Goal: Complete application form: Complete application form

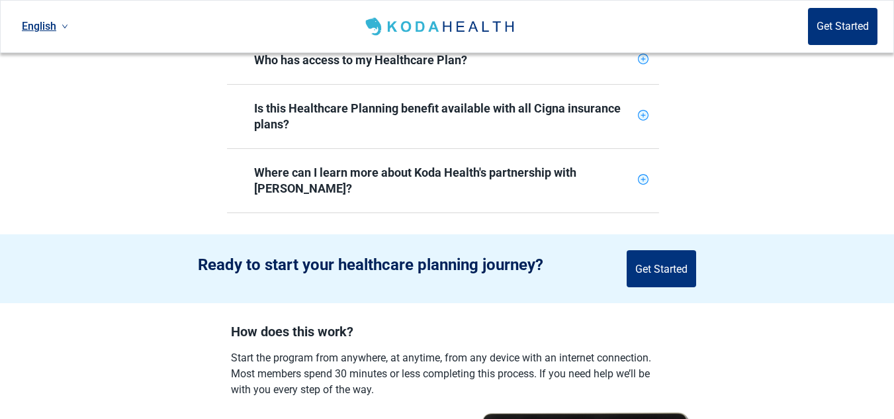
scroll to position [785, 0]
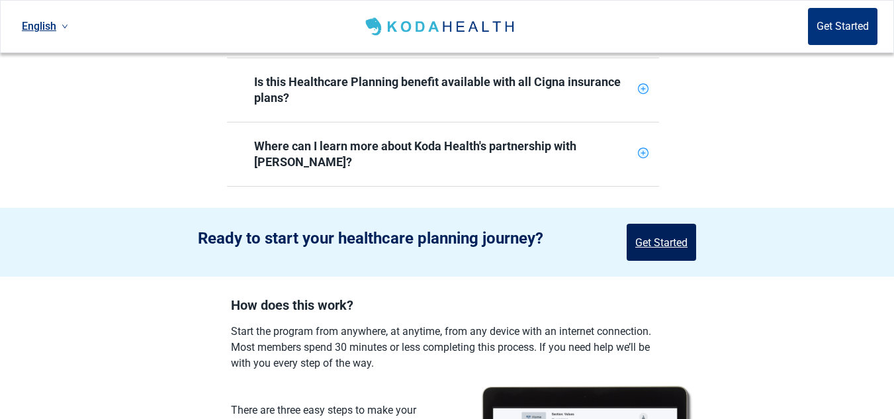
click at [679, 224] on button "Get Started" at bounding box center [660, 242] width 69 height 37
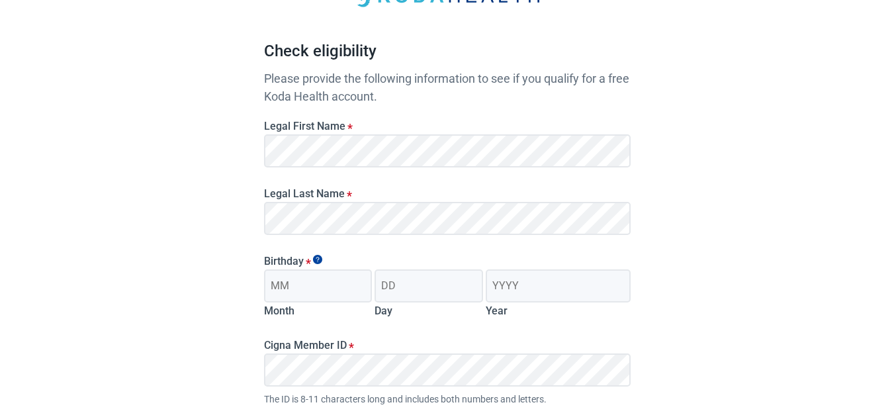
scroll to position [91, 0]
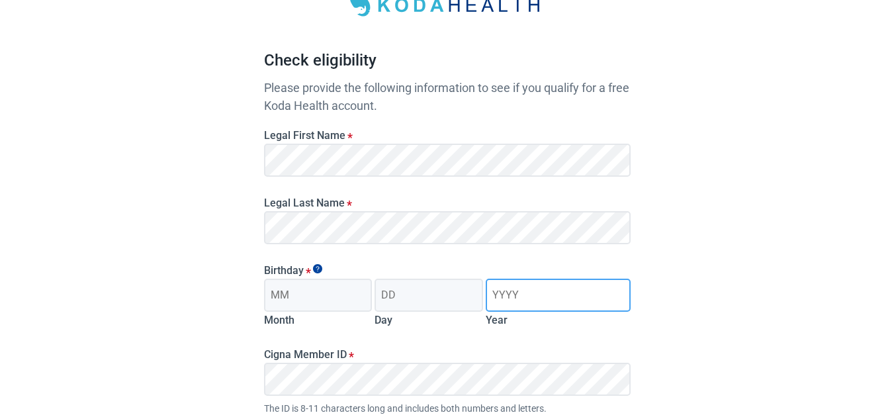
click at [558, 300] on input "Year" at bounding box center [558, 295] width 144 height 33
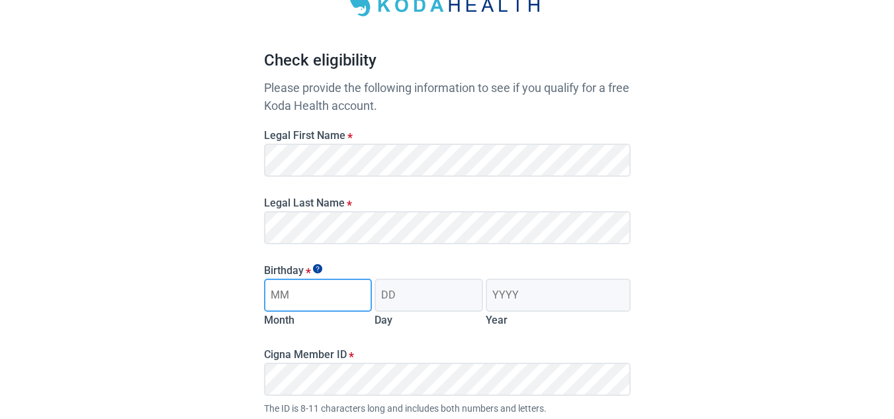
click at [357, 290] on input "Month" at bounding box center [318, 295] width 108 height 33
type input "12"
click at [415, 298] on input "Day" at bounding box center [428, 295] width 108 height 33
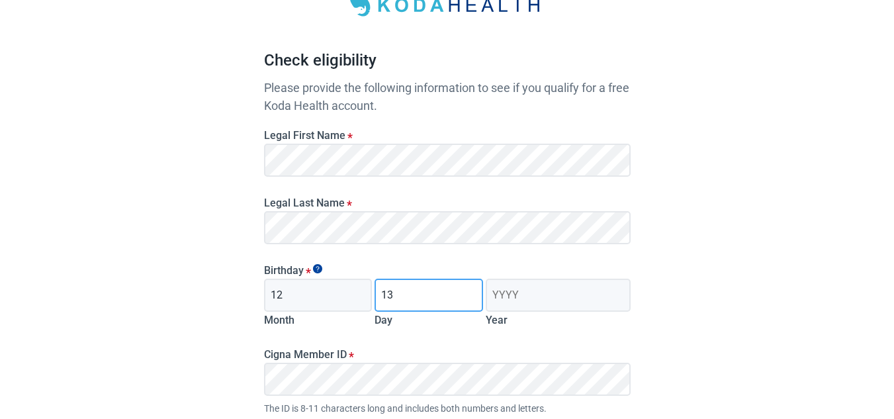
type input "13"
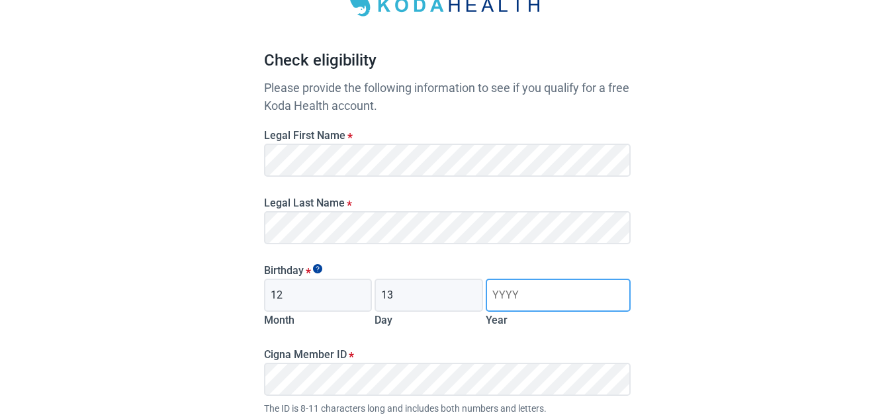
click at [504, 293] on input "Year" at bounding box center [558, 295] width 144 height 33
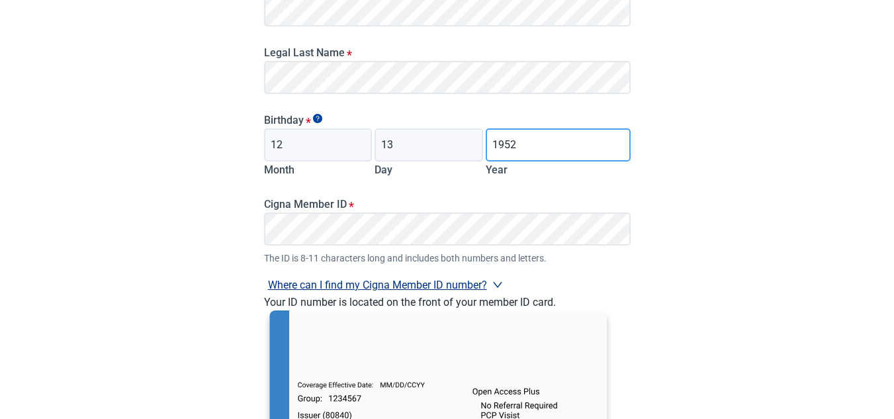
scroll to position [302, 0]
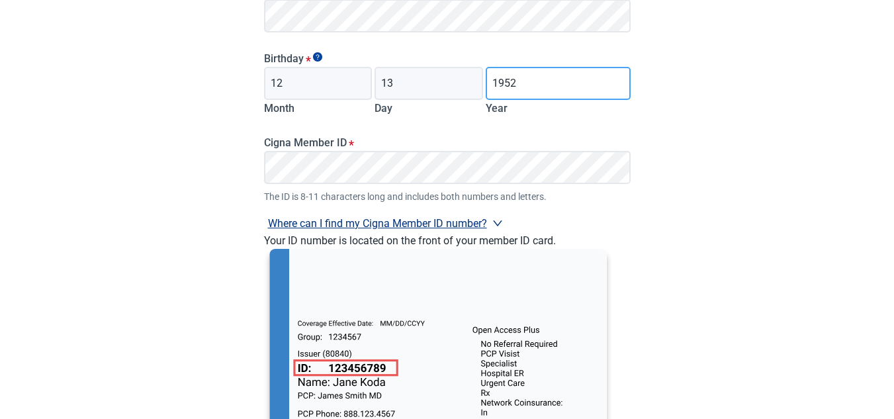
type input "1952"
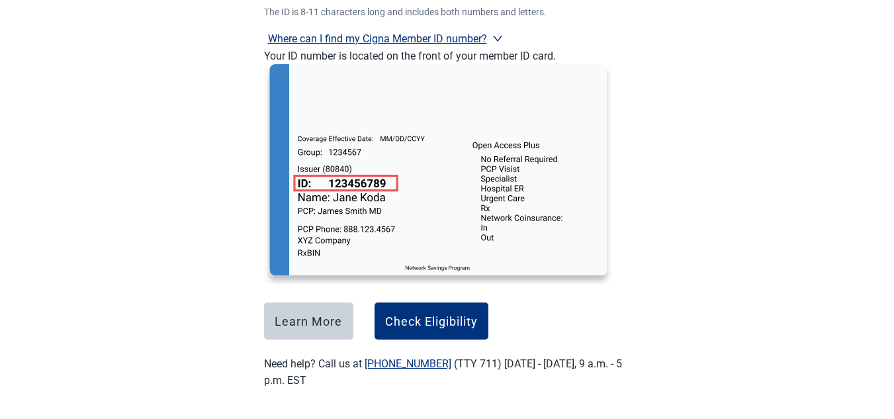
scroll to position [488, 0]
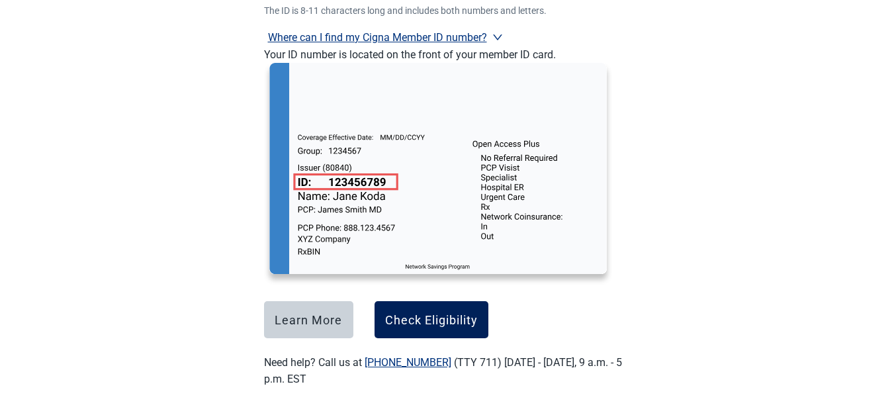
click at [412, 318] on div "Check Eligibility" at bounding box center [431, 319] width 93 height 13
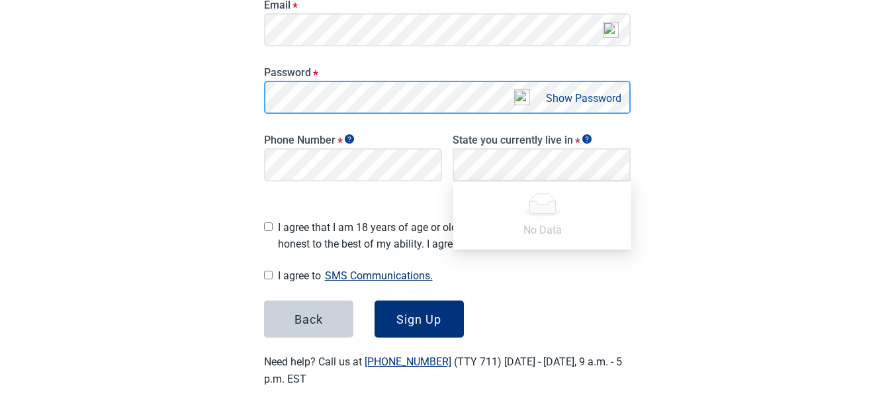
scroll to position [259, 0]
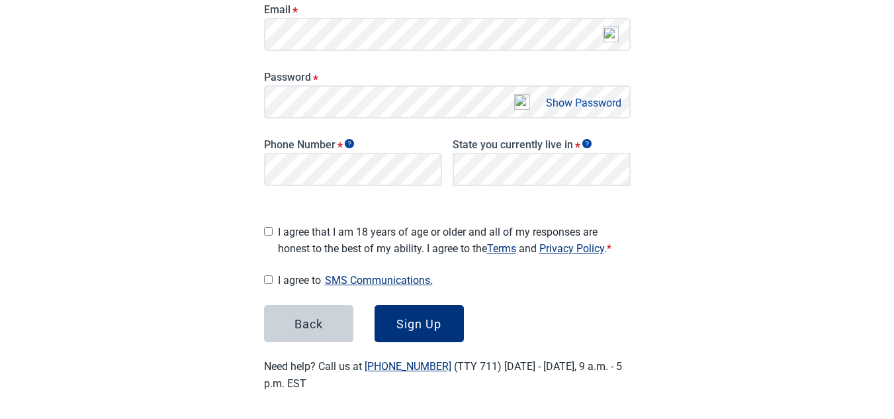
click at [382, 284] on button "SMS Communications." at bounding box center [379, 280] width 116 height 18
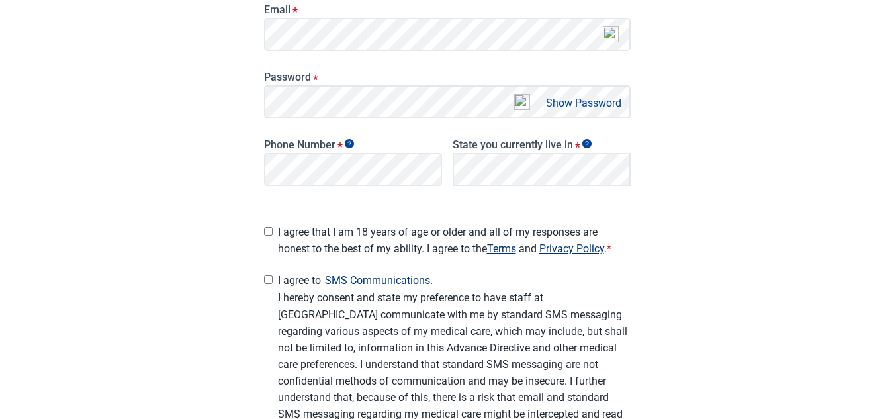
click at [501, 146] on label "State you currently live in *" at bounding box center [541, 144] width 178 height 13
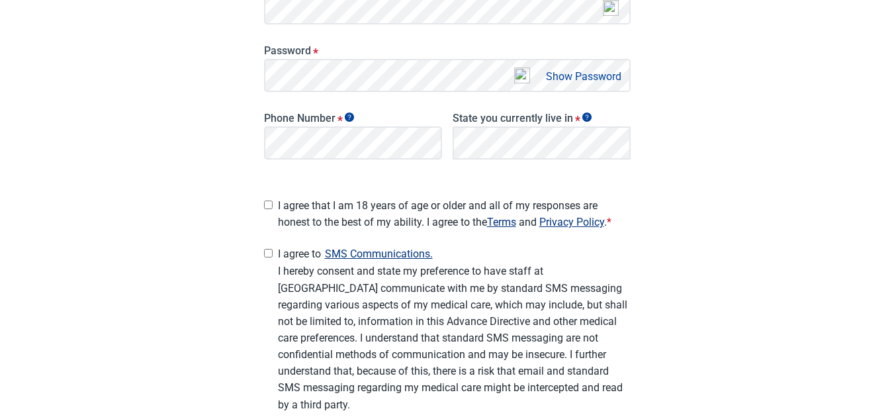
scroll to position [303, 0]
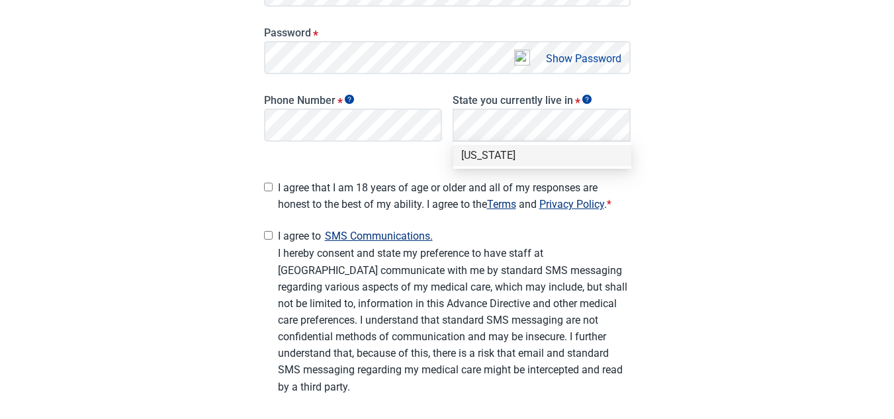
click at [478, 148] on div "[US_STATE]" at bounding box center [542, 155] width 178 height 21
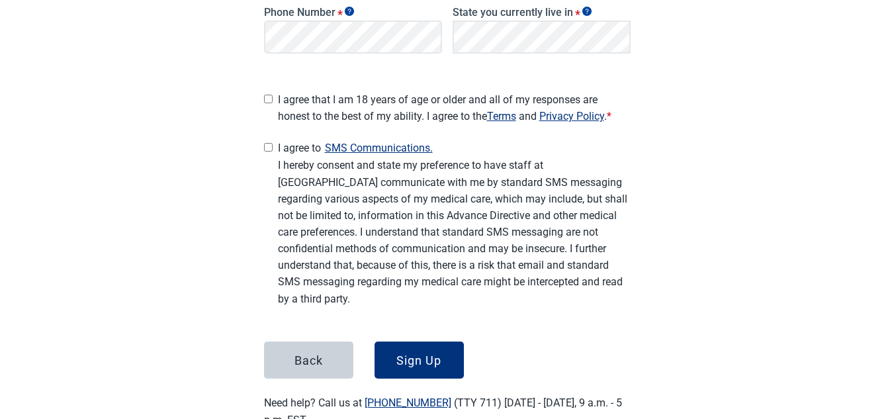
scroll to position [427, 0]
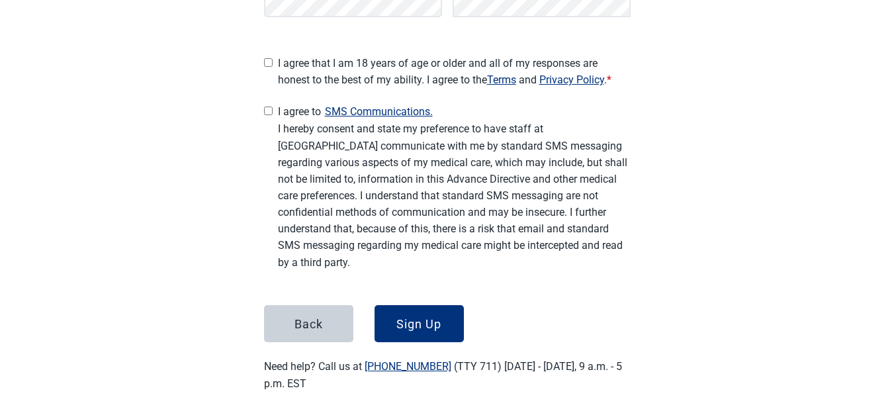
click at [270, 58] on input "I agree that I am 18 years of age or older and all of my responses are honest t…" at bounding box center [268, 62] width 9 height 9
checkbox input "true"
click at [267, 107] on input "I agree to SMS Communications." at bounding box center [268, 111] width 9 height 9
checkbox input "true"
click at [422, 317] on div "Sign Up" at bounding box center [418, 323] width 45 height 13
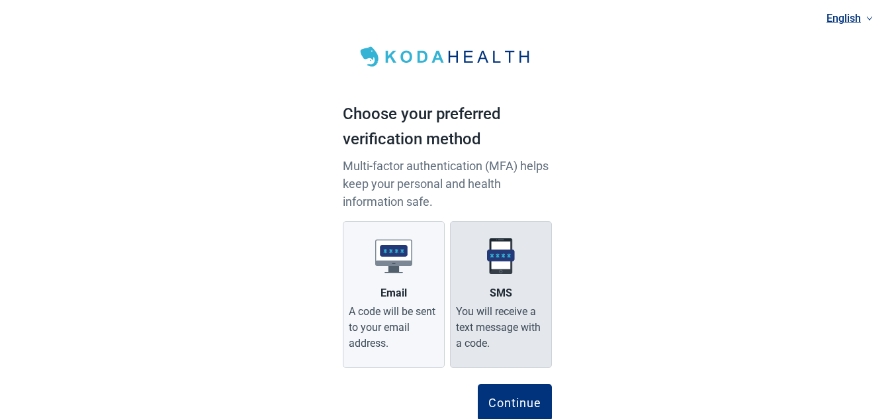
click at [505, 287] on div "SMS" at bounding box center [501, 293] width 22 height 16
click at [0, 0] on input "SMS You will receive a text message with a code." at bounding box center [0, 0] width 0 height 0
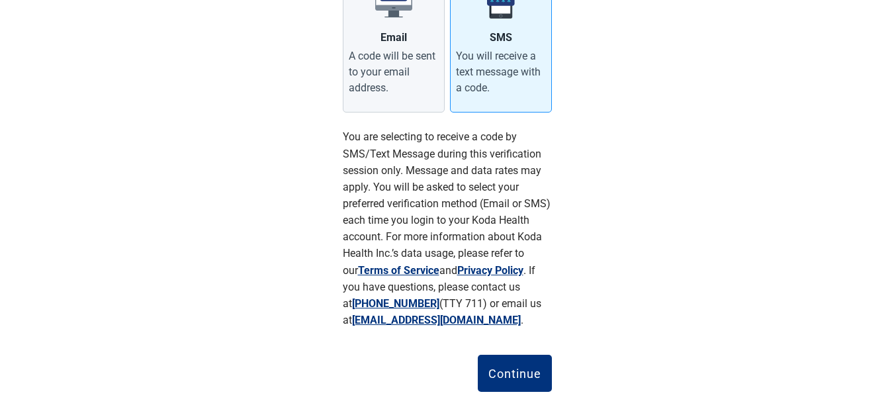
scroll to position [271, 0]
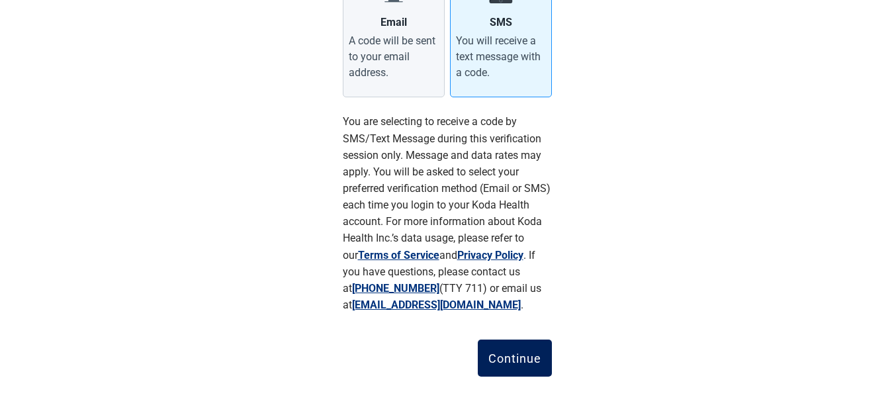
click at [521, 352] on div "Continue" at bounding box center [514, 357] width 53 height 13
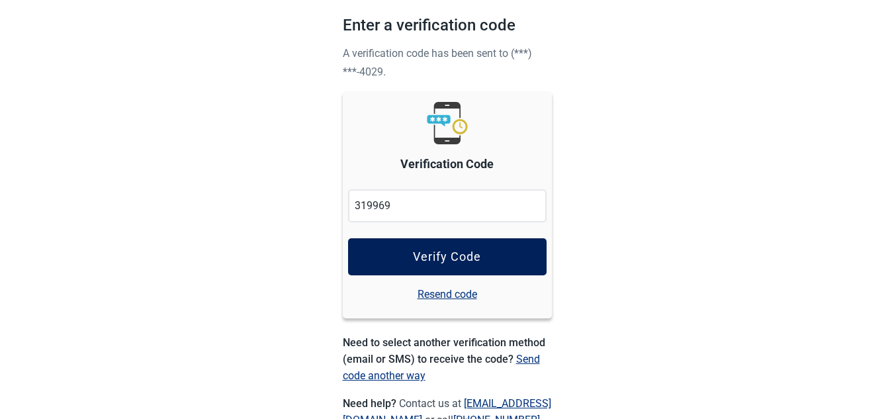
type input "319969"
click at [494, 256] on button "Verify Code" at bounding box center [447, 256] width 198 height 37
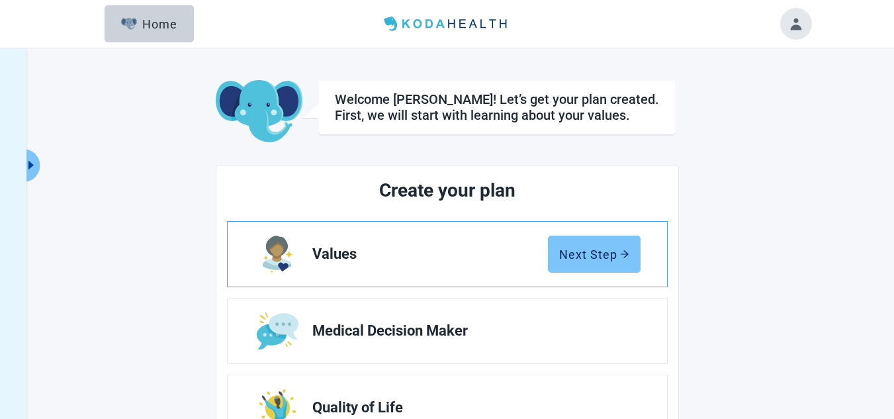
click at [597, 263] on button "Next Step" at bounding box center [594, 254] width 93 height 37
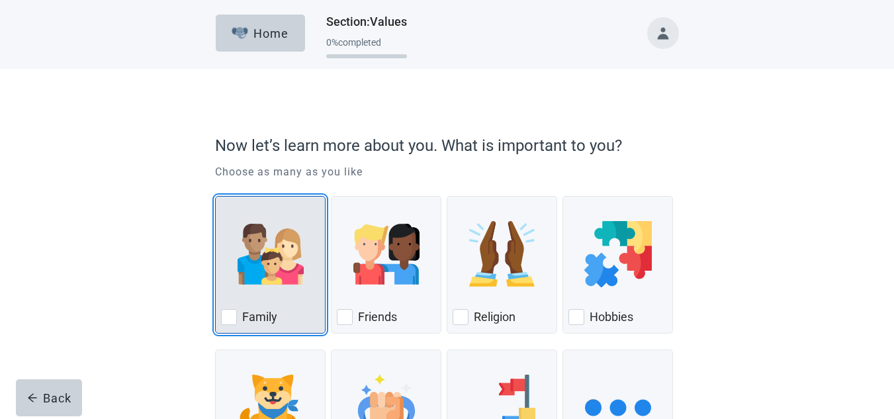
click at [276, 267] on img "Family, checkbox, not checked" at bounding box center [270, 254] width 66 height 66
click at [216, 196] on input "Family" at bounding box center [215, 196] width 1 height 1
checkbox input "true"
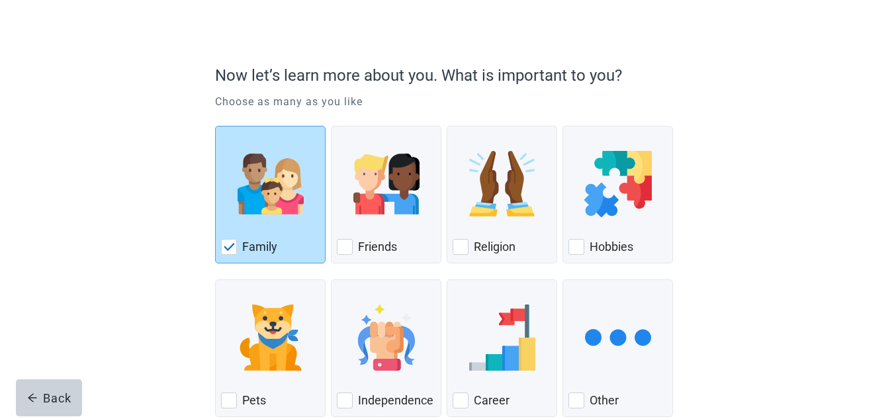
scroll to position [123, 0]
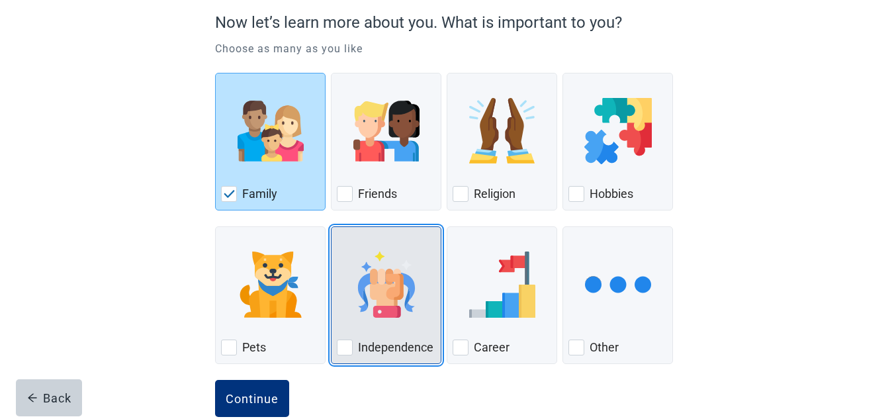
click at [396, 336] on div "Independence, checkbox, not checked" at bounding box center [386, 284] width 99 height 105
click at [331, 227] on input "Independence" at bounding box center [331, 226] width 1 height 1
checkbox input "true"
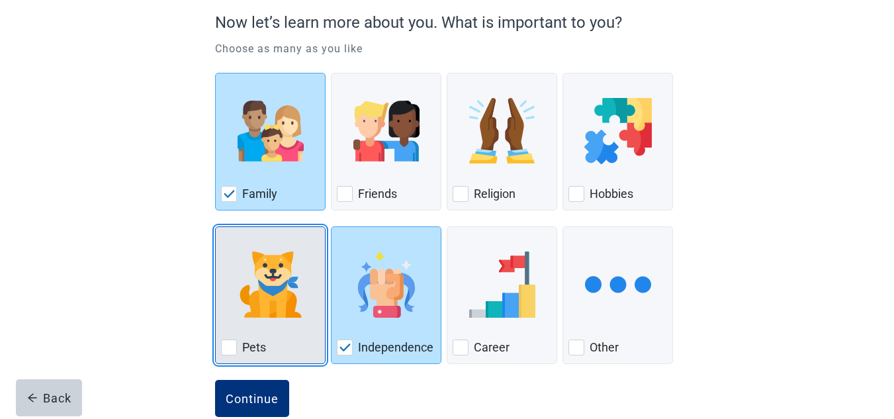
click at [265, 313] on img "Pets, checkbox, not checked" at bounding box center [270, 284] width 66 height 66
click at [216, 227] on input "Pets" at bounding box center [215, 226] width 1 height 1
checkbox input "true"
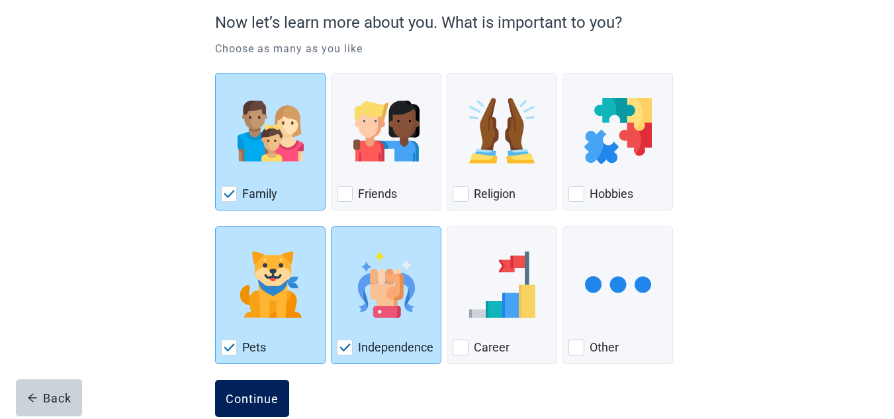
click at [241, 397] on div "Continue" at bounding box center [252, 398] width 53 height 13
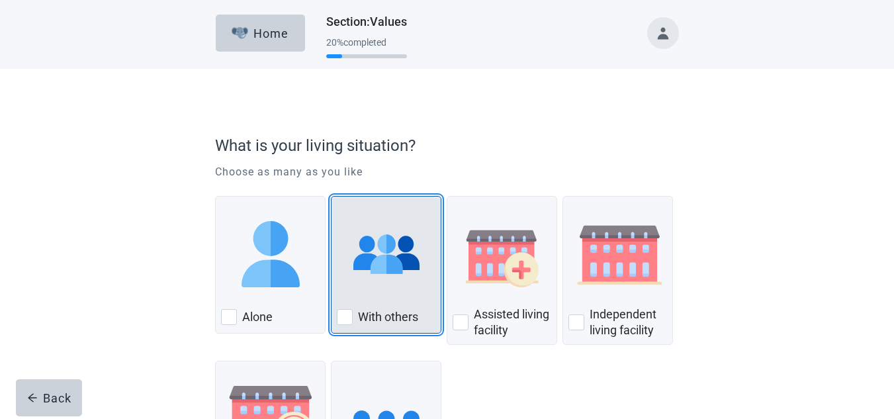
click at [393, 318] on label "With others" at bounding box center [388, 317] width 60 height 16
checkbox input "true"
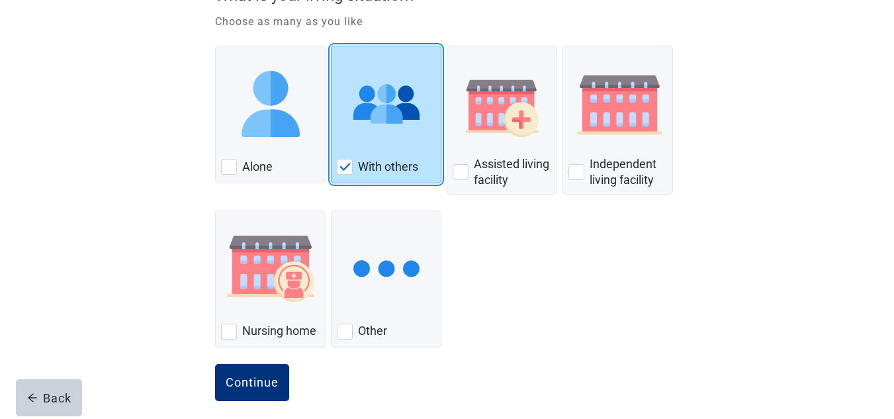
scroll to position [161, 0]
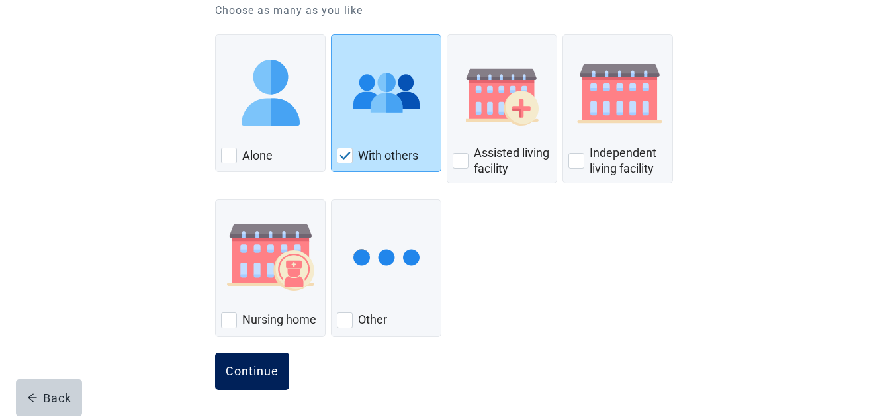
click at [241, 367] on div "Continue" at bounding box center [252, 371] width 53 height 13
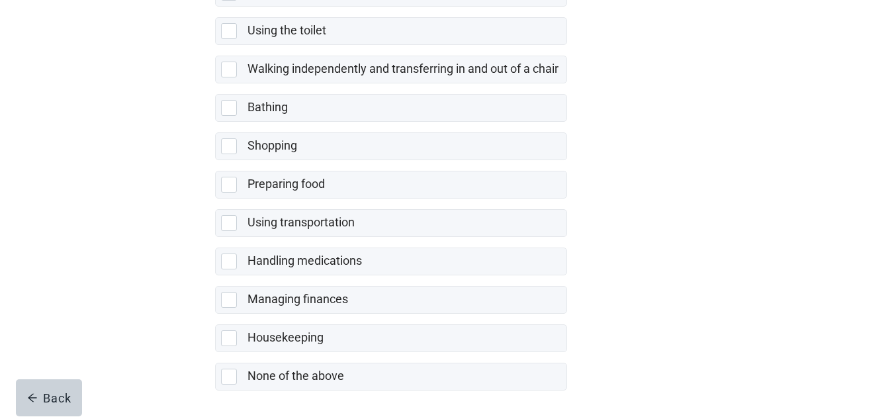
scroll to position [313, 0]
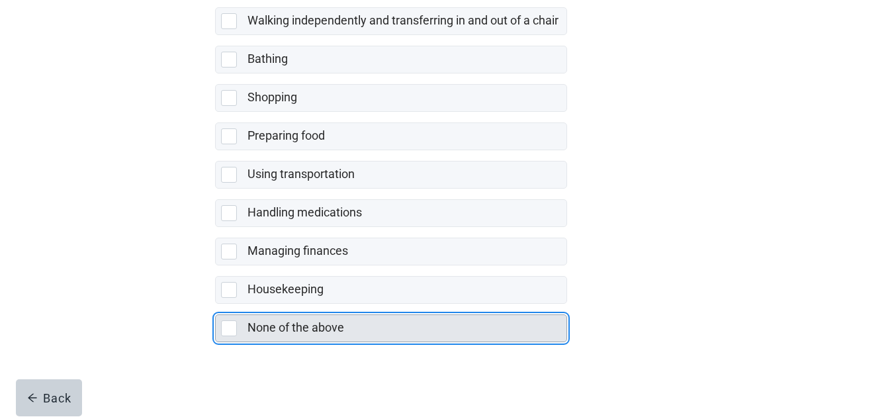
click at [226, 333] on div "None of the above, checkbox, not selected" at bounding box center [229, 328] width 16 height 16
click at [216, 304] on input "None of the above" at bounding box center [215, 304] width 1 height 1
checkbox input "true"
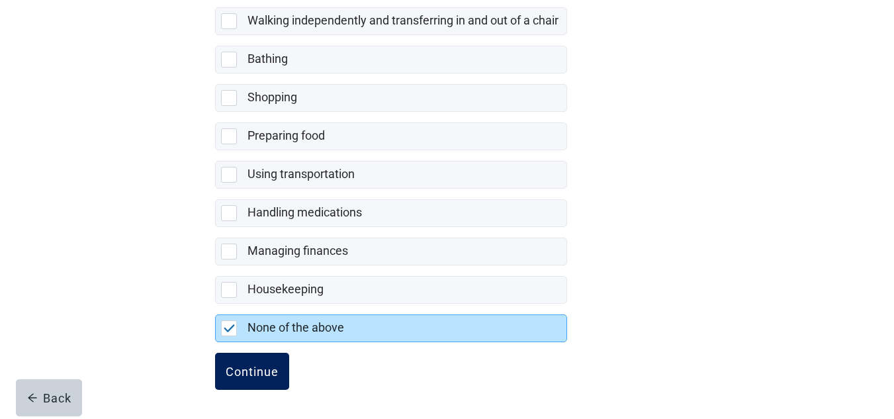
click at [243, 374] on div "Continue" at bounding box center [252, 371] width 53 height 13
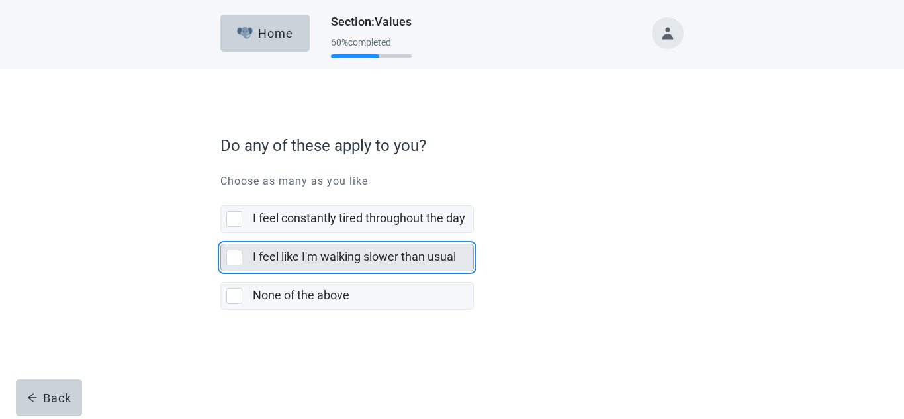
click at [233, 263] on div "I feel like I'm walking slower than usual, checkbox, not selected" at bounding box center [234, 257] width 16 height 16
click at [221, 234] on input "I feel like I'm walking slower than usual" at bounding box center [220, 233] width 1 height 1
checkbox input "true"
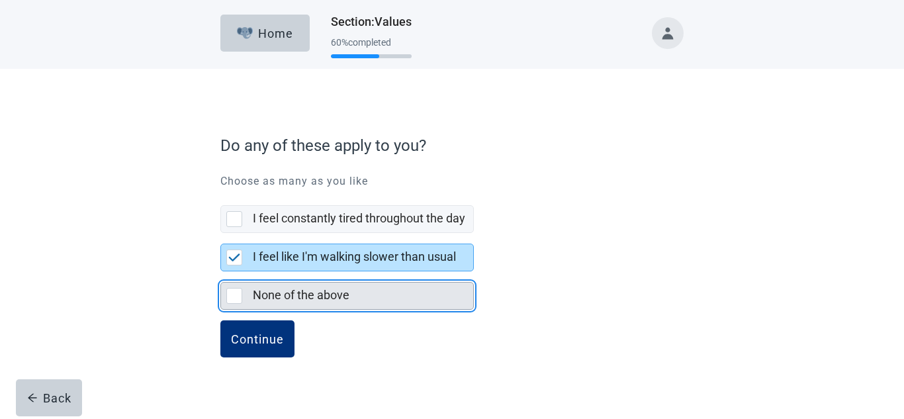
click at [233, 292] on div "None of the above, checkbox, not selected" at bounding box center [234, 296] width 16 height 16
click at [221, 272] on input "None of the above" at bounding box center [220, 271] width 1 height 1
checkbox input "true"
checkbox input "false"
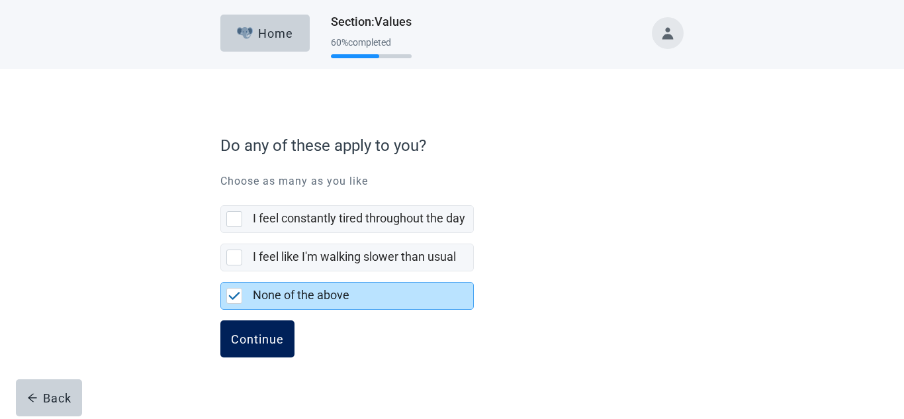
click at [259, 344] on div "Continue" at bounding box center [257, 338] width 53 height 13
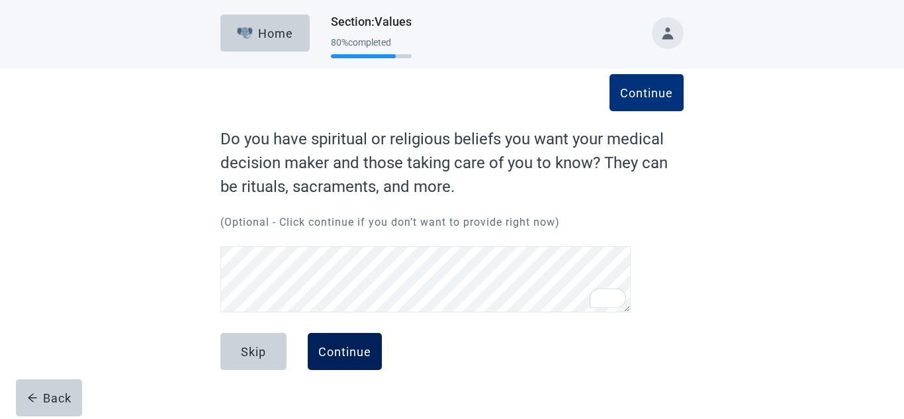
click at [348, 353] on div "Continue" at bounding box center [344, 351] width 53 height 13
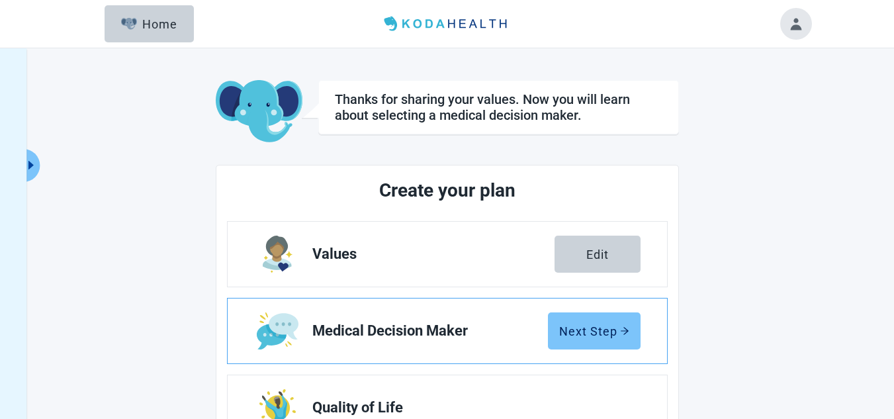
click at [626, 336] on div "Next Step" at bounding box center [594, 330] width 70 height 13
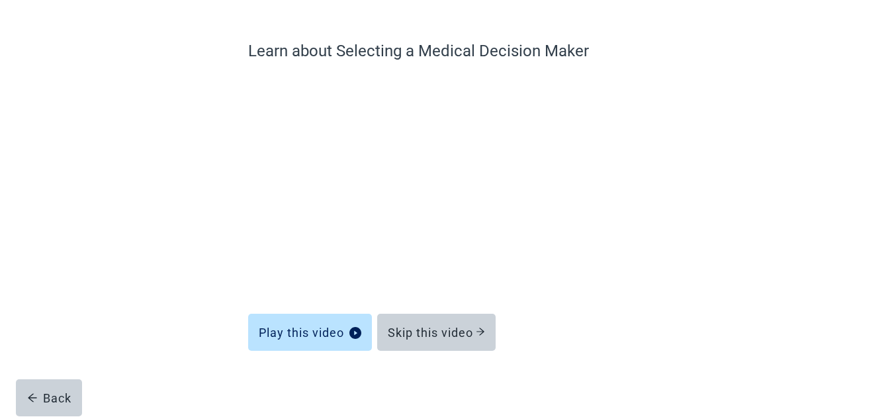
scroll to position [91, 0]
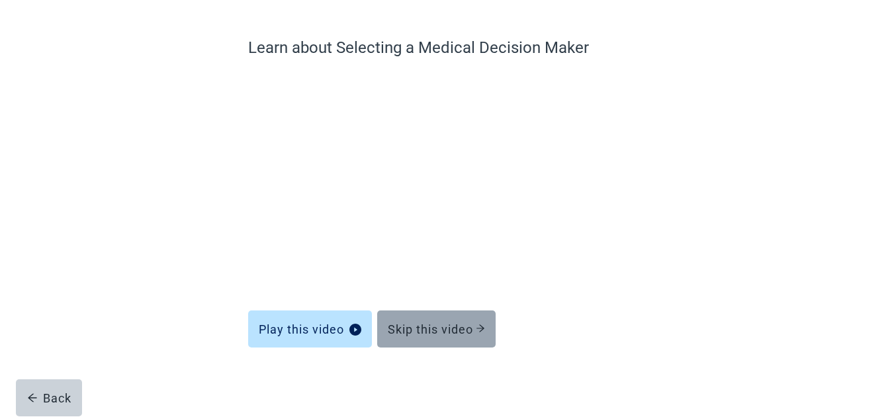
click at [432, 321] on button "Skip this video" at bounding box center [436, 328] width 118 height 37
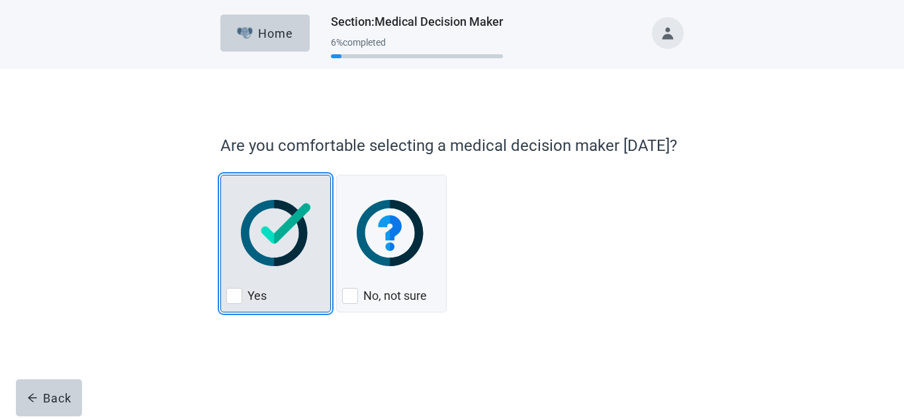
click at [241, 296] on div "Yes, checkbox, not checked" at bounding box center [234, 296] width 16 height 16
click at [221, 175] on input "Yes" at bounding box center [220, 175] width 1 height 1
checkbox input "true"
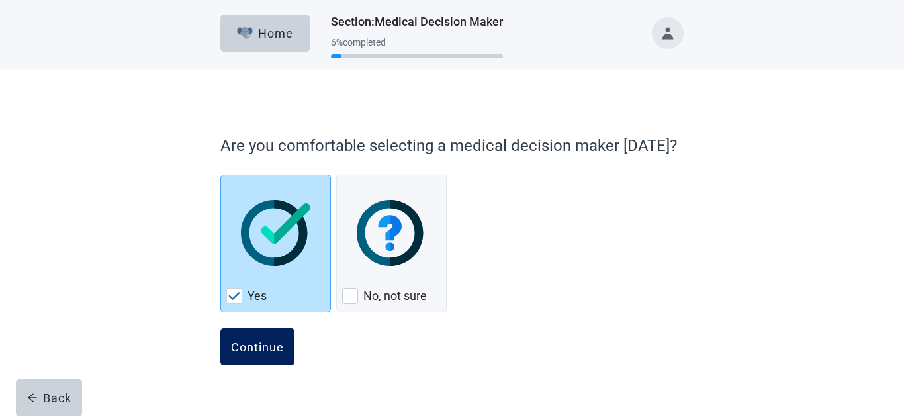
click at [253, 354] on button "Continue" at bounding box center [257, 346] width 74 height 37
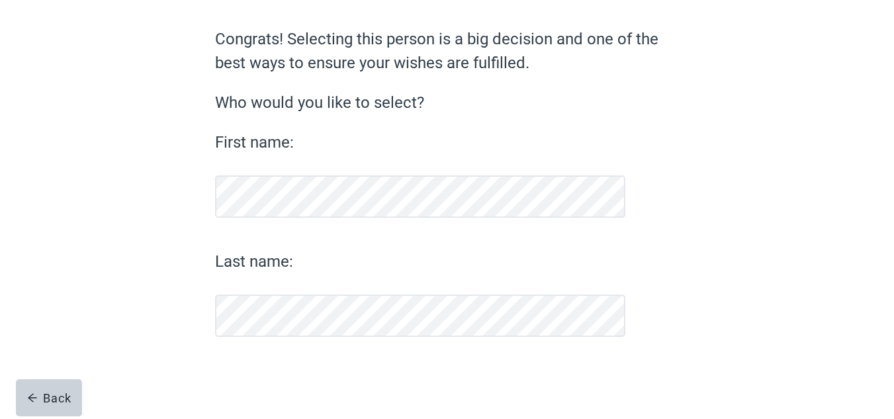
scroll to position [100, 0]
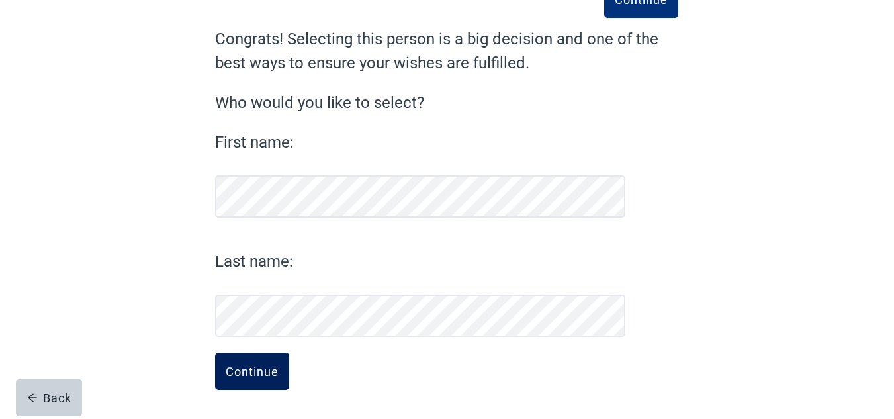
click at [263, 370] on div "Continue" at bounding box center [252, 371] width 53 height 13
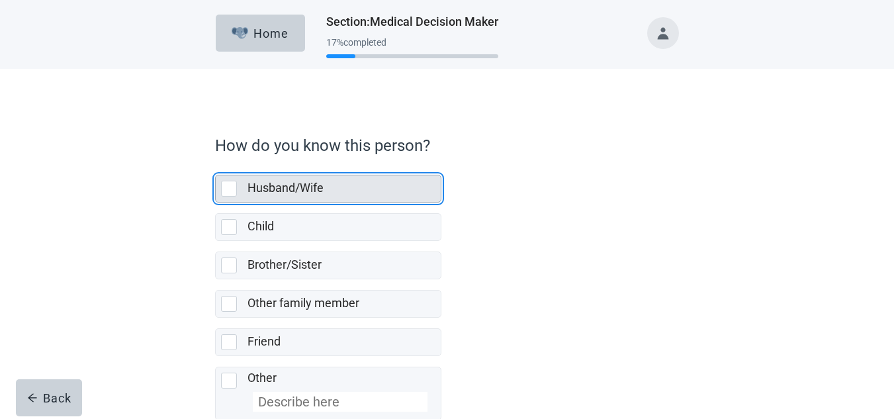
click at [232, 193] on div "Husband/Wife, checkbox, not selected" at bounding box center [229, 189] width 16 height 16
click at [216, 165] on input "Husband/Wife" at bounding box center [215, 164] width 1 height 1
checkbox input "true"
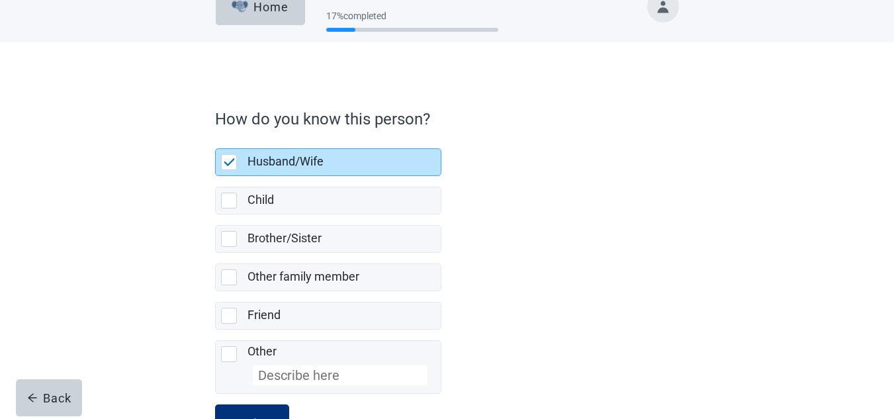
scroll to position [78, 0]
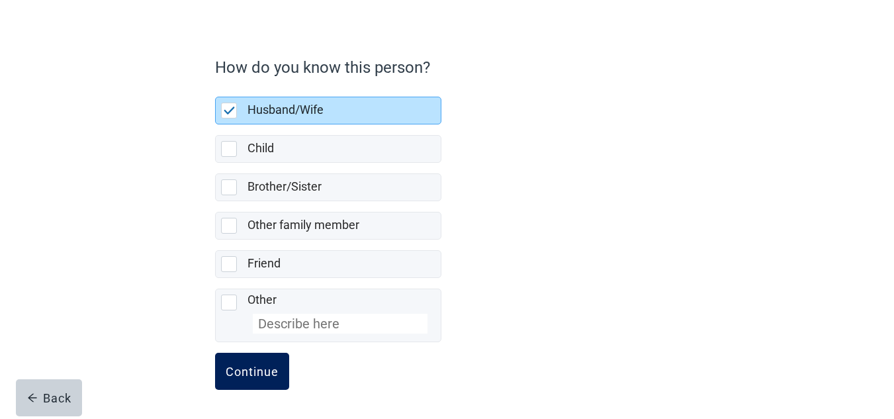
click at [236, 375] on div "Continue" at bounding box center [252, 371] width 53 height 13
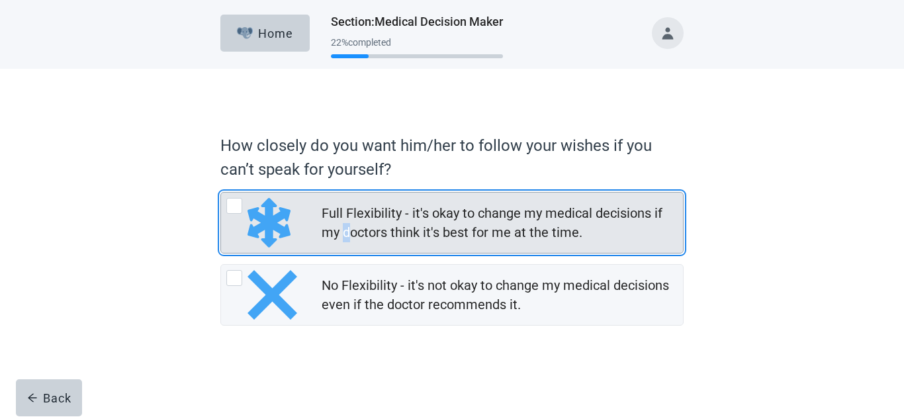
click at [347, 245] on div "Full Flexibility - it's okay to change my medical decisions if my doctors think…" at bounding box center [452, 223] width 462 height 60
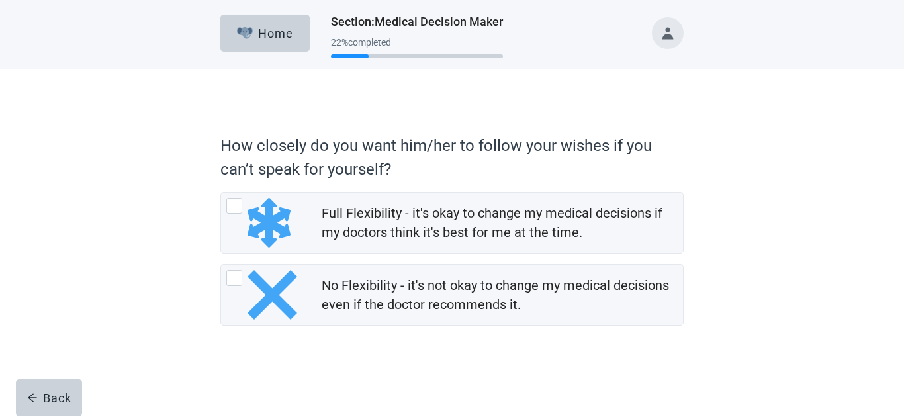
click at [700, 229] on div "How closely do you want him/her to follow your wishes if you can’t speak for yo…" at bounding box center [452, 251] width 556 height 312
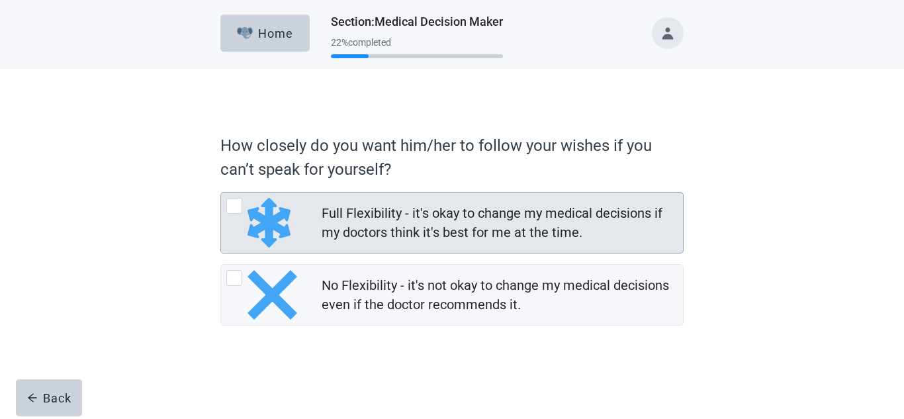
click at [676, 236] on div "Full Flexibility - it's okay to change my medical decisions if my doctors think…" at bounding box center [502, 223] width 361 height 44
click at [221, 193] on input "Full Flexibility - it's okay to change my medical decisions if my doctors think…" at bounding box center [220, 192] width 1 height 1
radio input "true"
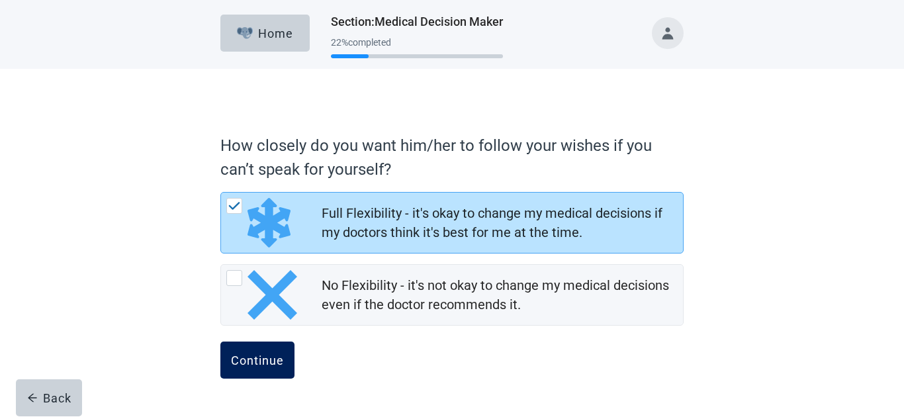
click at [260, 361] on div "Continue" at bounding box center [257, 359] width 53 height 13
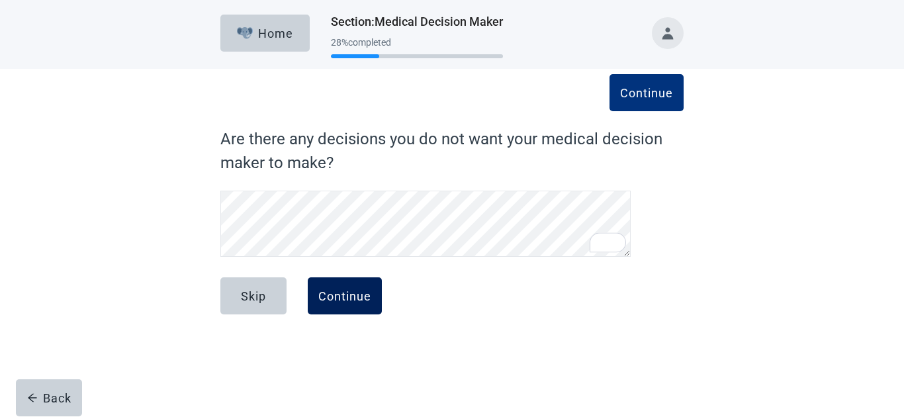
click at [351, 298] on div "Continue" at bounding box center [344, 295] width 53 height 13
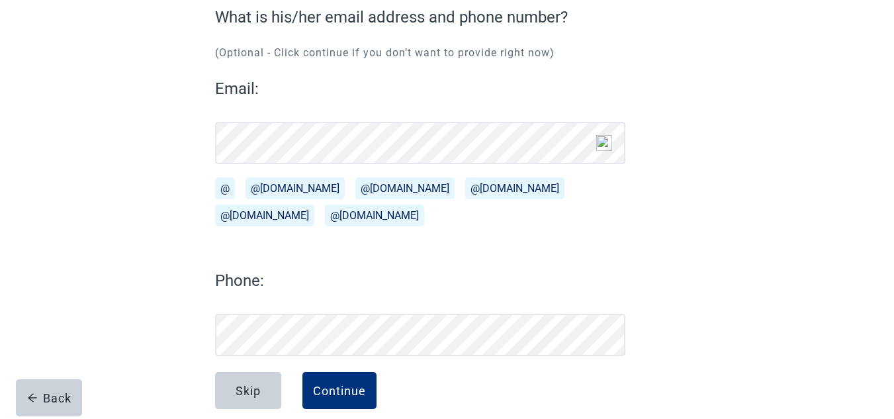
scroll to position [114, 0]
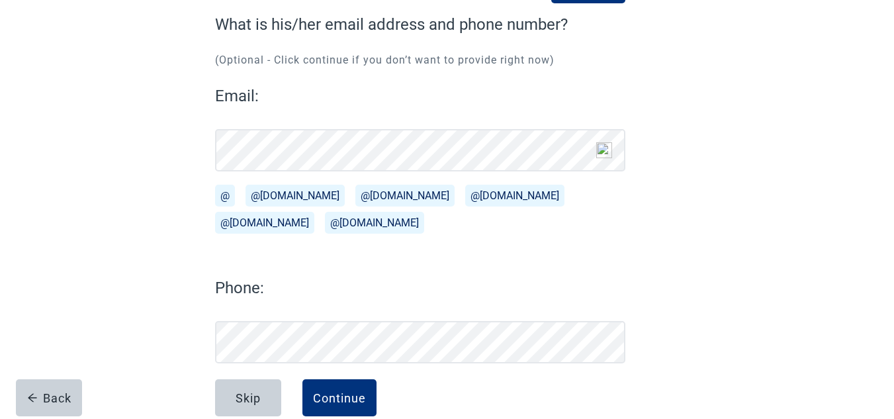
click at [273, 198] on button "@[DOMAIN_NAME]" at bounding box center [294, 196] width 99 height 22
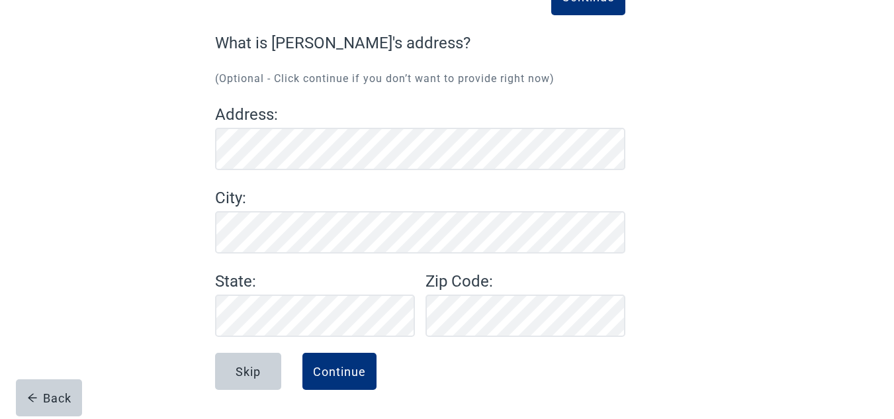
scroll to position [96, 0]
click at [345, 378] on div "Continue" at bounding box center [339, 371] width 53 height 13
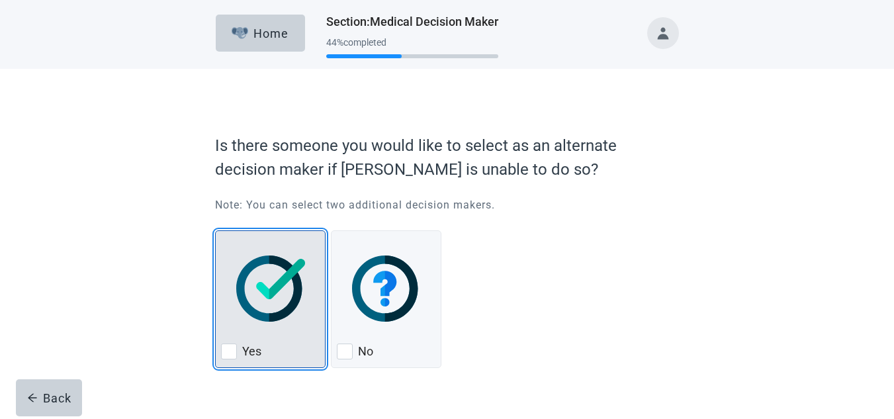
click at [263, 292] on img "Yes, checkbox, not checked" at bounding box center [270, 288] width 69 height 66
click at [216, 231] on input "Yes" at bounding box center [215, 230] width 1 height 1
checkbox input "true"
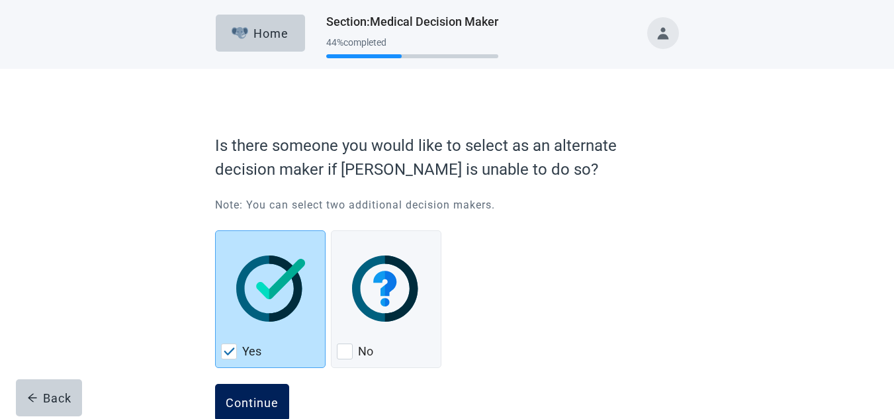
click at [257, 399] on div "Continue" at bounding box center [252, 402] width 53 height 13
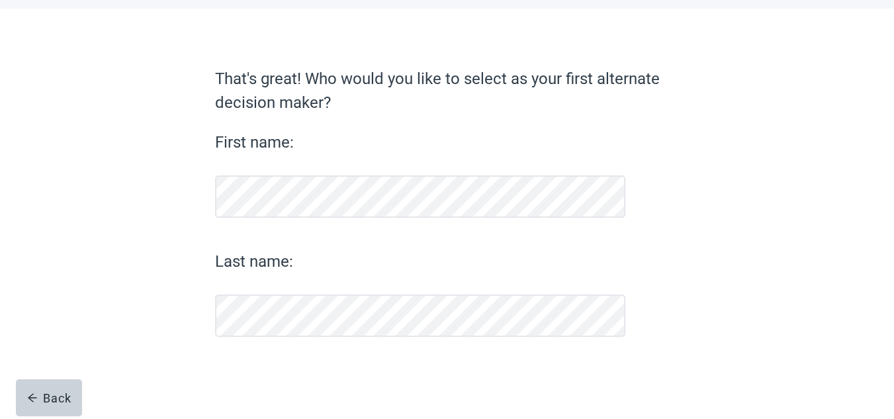
scroll to position [60, 0]
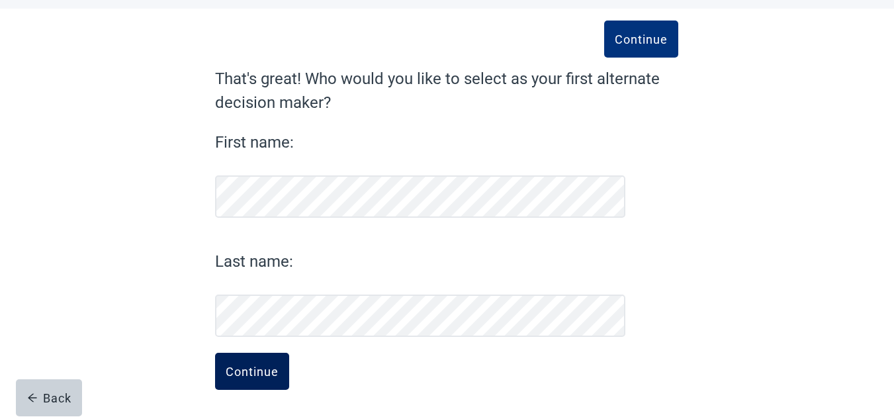
click at [258, 363] on button "Continue" at bounding box center [252, 371] width 74 height 37
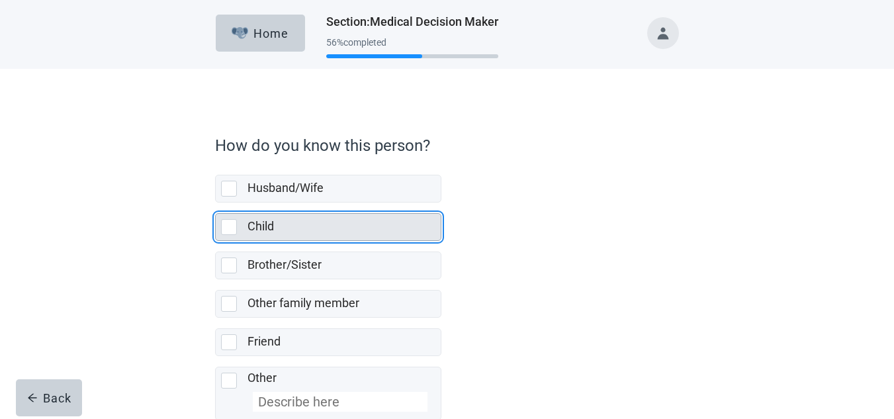
click at [230, 228] on div "Child, checkbox, not selected" at bounding box center [229, 227] width 16 height 16
click at [216, 203] on input "Child" at bounding box center [215, 202] width 1 height 1
checkbox input "true"
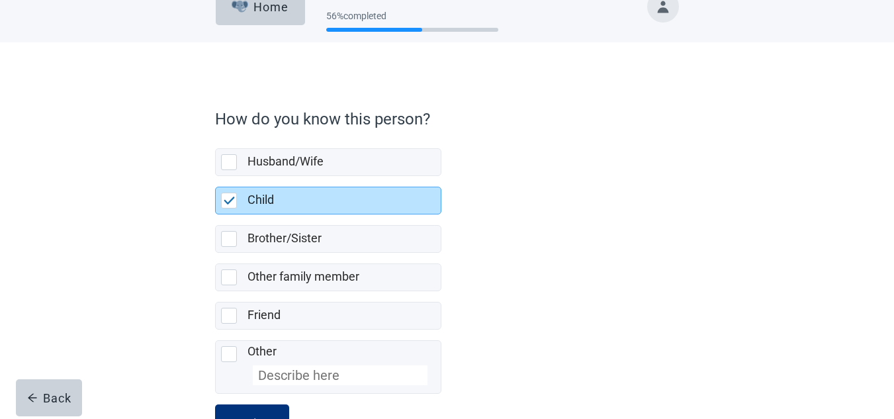
scroll to position [78, 0]
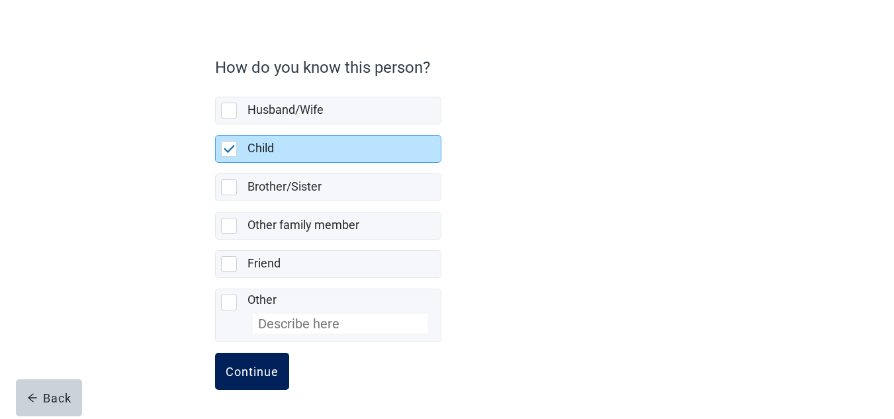
click at [264, 374] on div "Continue" at bounding box center [252, 371] width 53 height 13
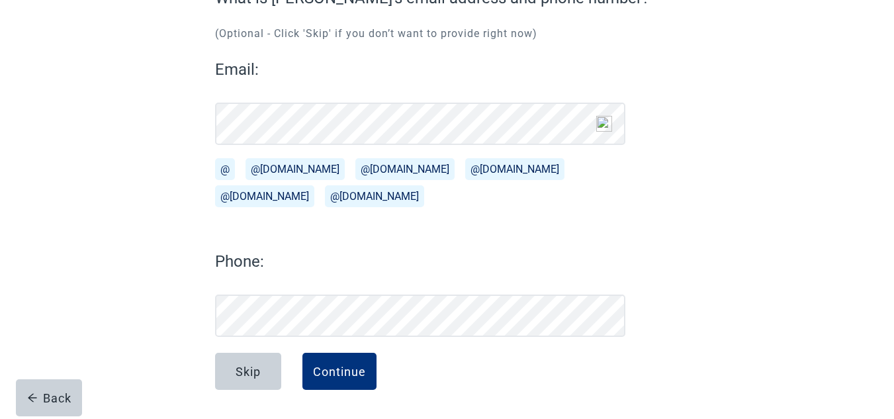
scroll to position [141, 0]
click at [337, 381] on button "Continue" at bounding box center [339, 371] width 74 height 37
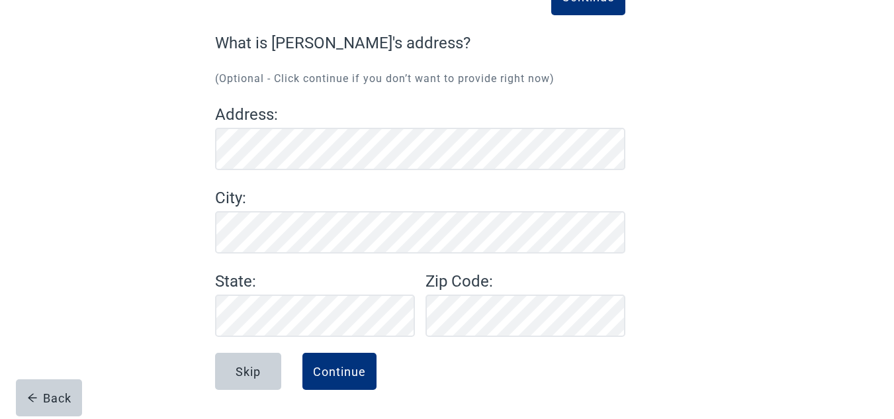
scroll to position [96, 0]
click at [355, 357] on button "Continue" at bounding box center [339, 371] width 74 height 37
click at [340, 382] on button "Continue" at bounding box center [339, 371] width 74 height 37
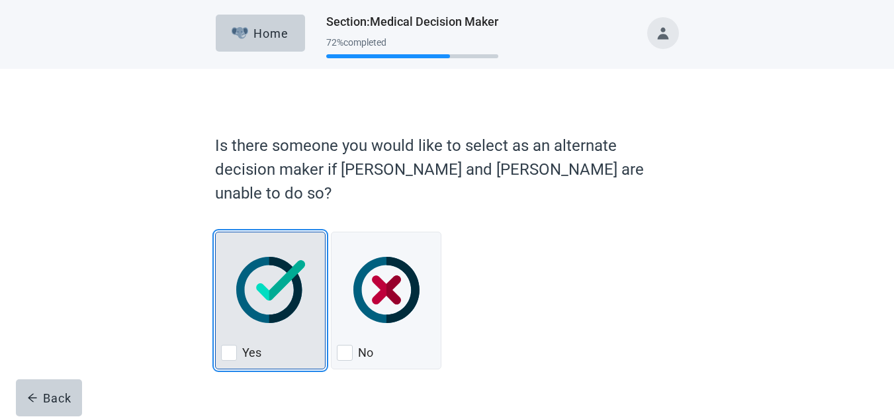
click at [256, 280] on img "Yes, checkbox, not checked" at bounding box center [270, 290] width 69 height 66
click at [216, 232] on input "Yes" at bounding box center [215, 232] width 1 height 1
checkbox input "true"
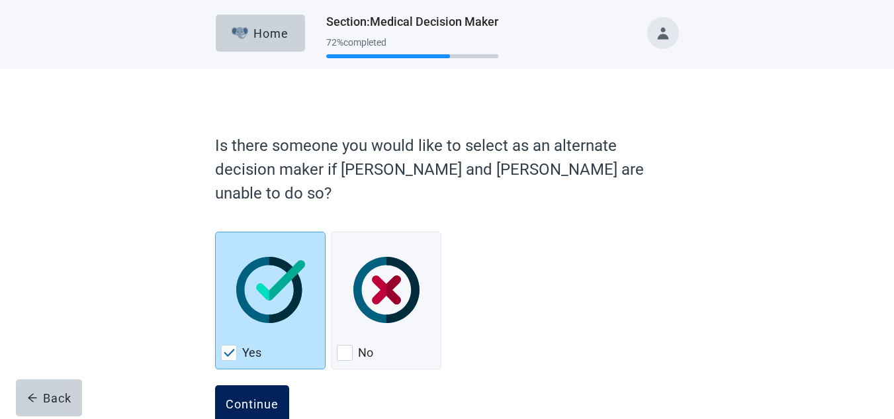
click at [263, 397] on div "Continue" at bounding box center [252, 403] width 53 height 13
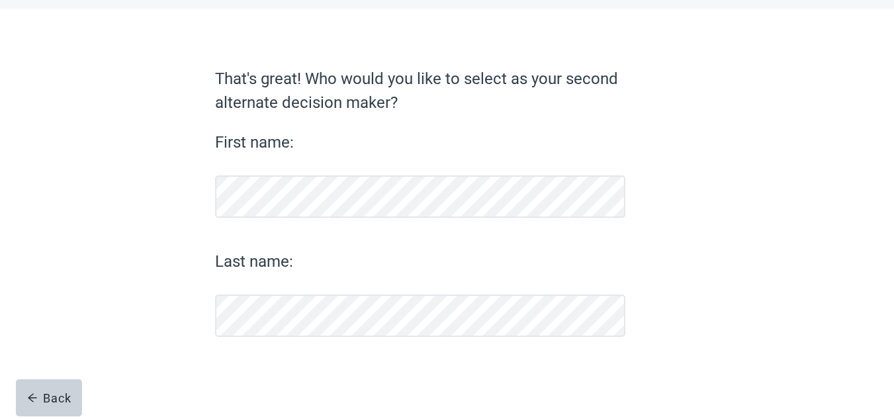
scroll to position [60, 0]
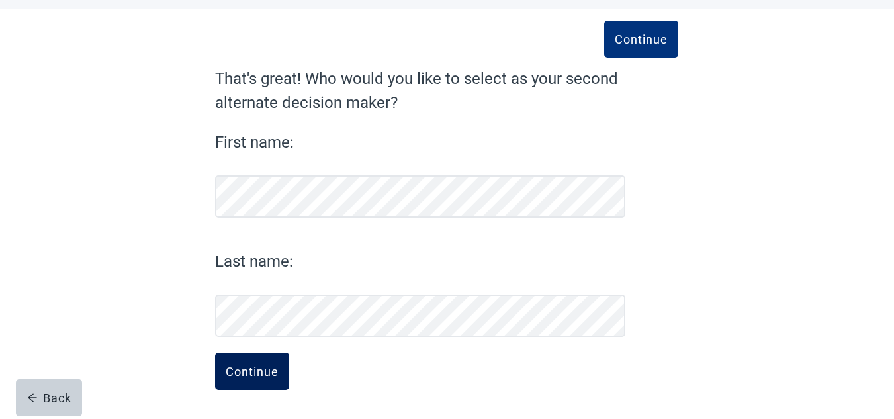
click at [263, 378] on button "Continue" at bounding box center [252, 371] width 74 height 37
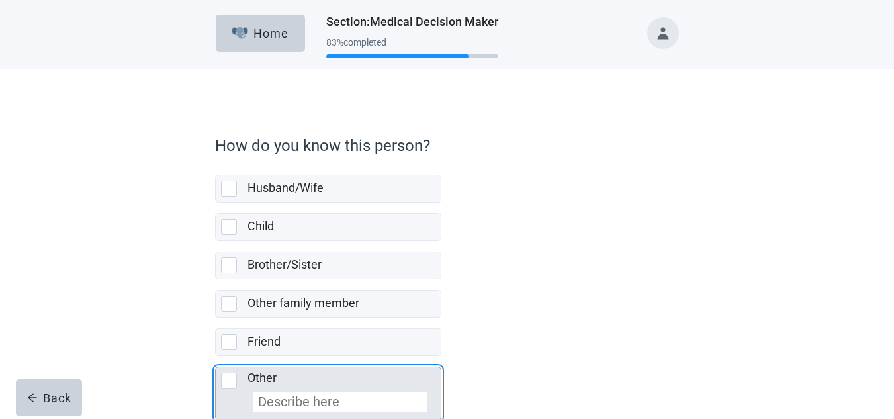
click at [232, 379] on div "Other, checkbox, not selected" at bounding box center [229, 380] width 16 height 16
click at [216, 357] on input "Other" at bounding box center [215, 356] width 1 height 1
checkbox input "true"
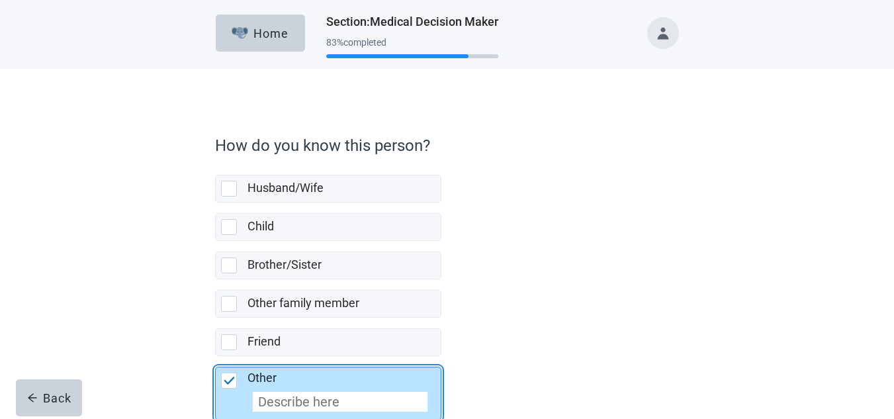
click at [284, 408] on input "Other" at bounding box center [340, 402] width 175 height 20
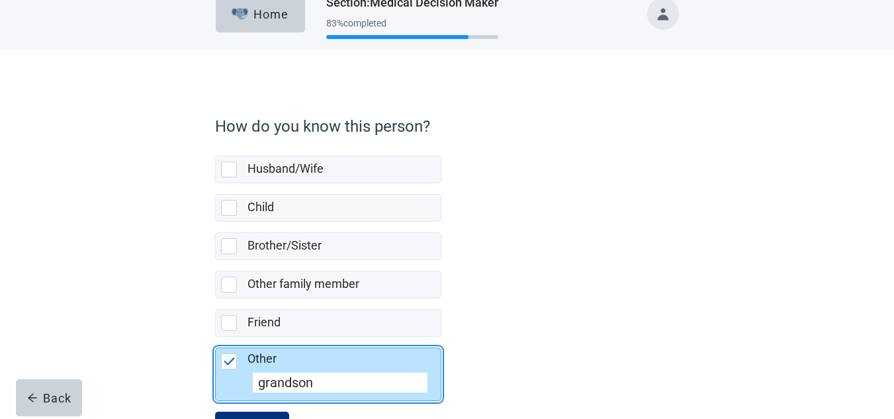
scroll to position [78, 0]
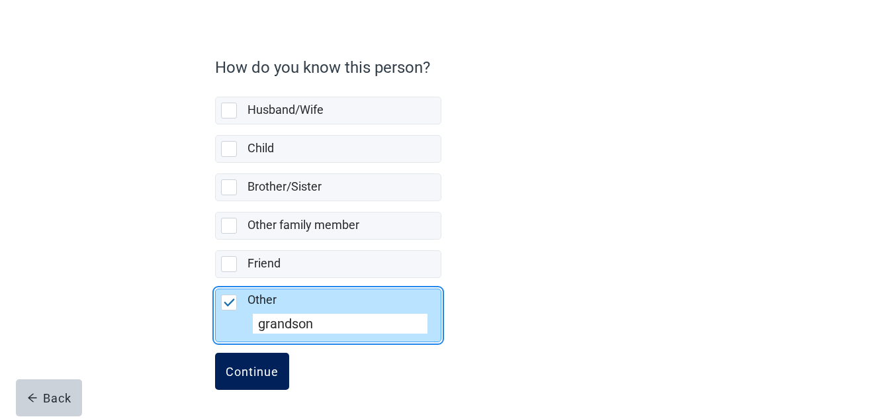
type input "grandson"
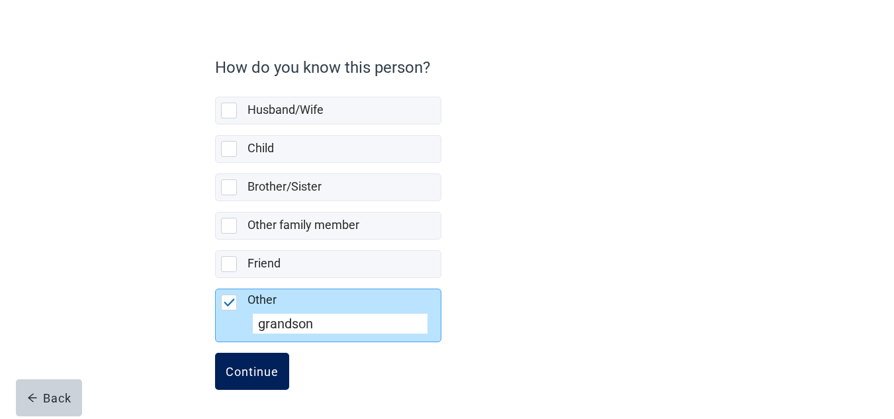
click at [266, 389] on button "Continue" at bounding box center [252, 371] width 74 height 37
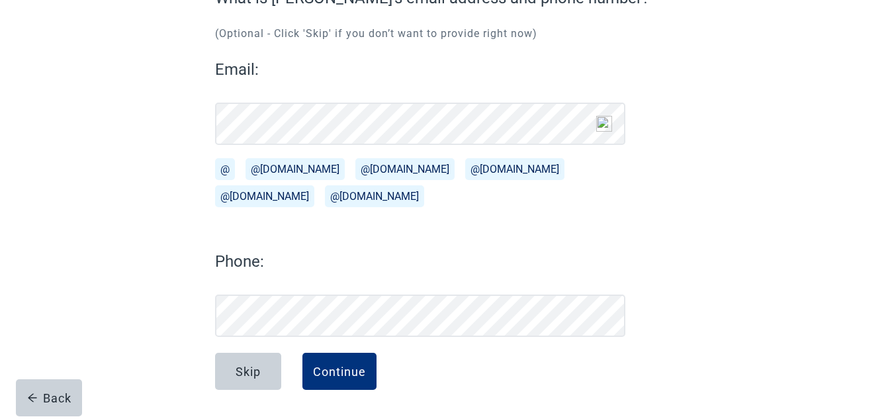
scroll to position [141, 0]
click at [288, 170] on button "@[DOMAIN_NAME]" at bounding box center [294, 169] width 99 height 22
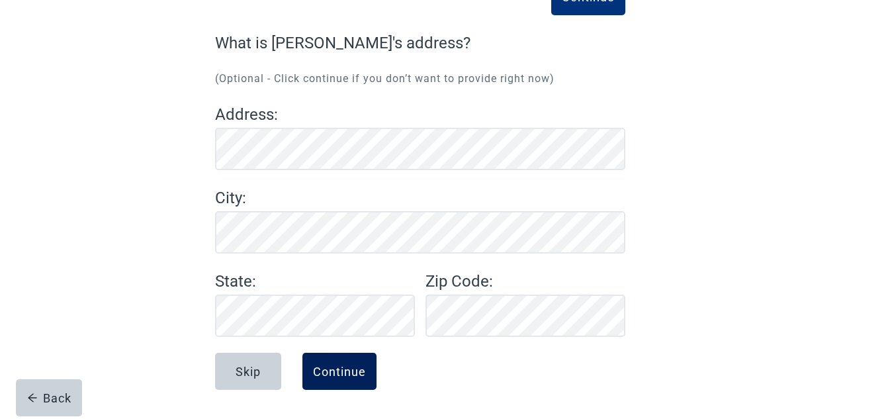
scroll to position [96, 0]
click at [345, 370] on div "Continue" at bounding box center [339, 371] width 53 height 13
click at [359, 368] on div "Continue" at bounding box center [339, 371] width 53 height 13
